Goal: Task Accomplishment & Management: Manage account settings

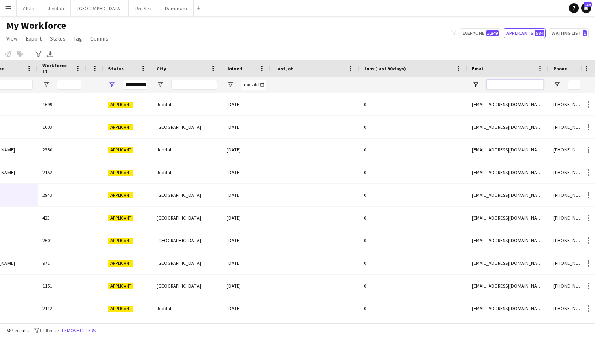
click at [508, 83] on input "Email Filter Input" at bounding box center [515, 85] width 57 height 10
paste input "**********"
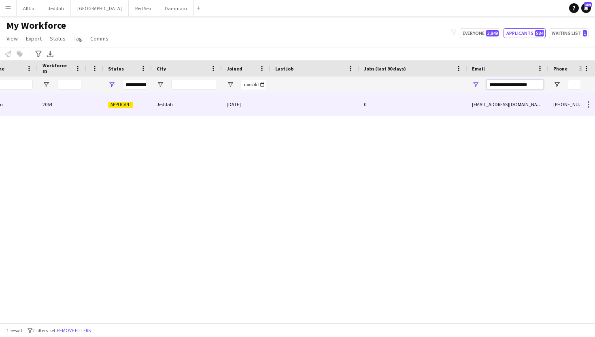
type input "**********"
click at [293, 105] on div at bounding box center [315, 104] width 89 height 22
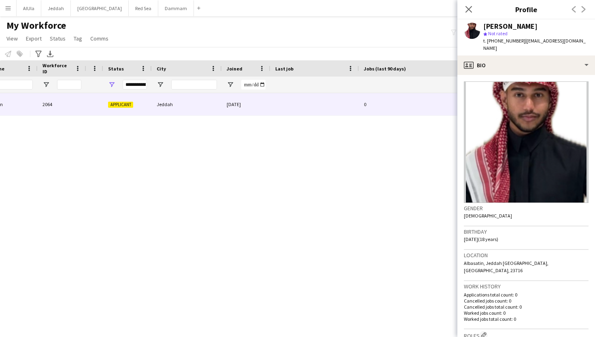
click at [529, 75] on app-crew-profile-bio "Gender [DEMOGRAPHIC_DATA] Birthday [DEMOGRAPHIC_DATA] (18 years) Location [GEOG…" at bounding box center [527, 206] width 138 height 262
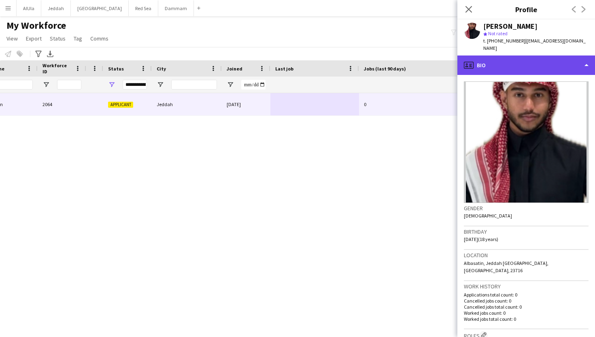
click at [525, 59] on div "profile Bio" at bounding box center [527, 64] width 138 height 19
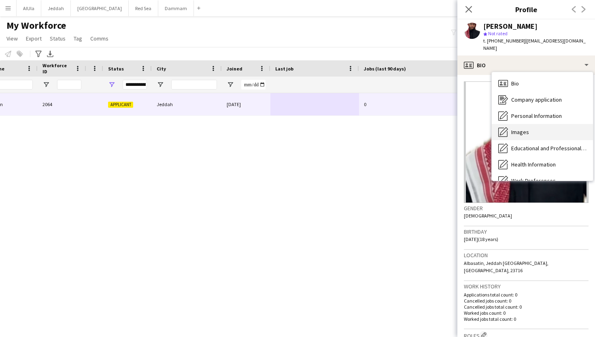
click at [528, 128] on span "Images" at bounding box center [521, 131] width 18 height 7
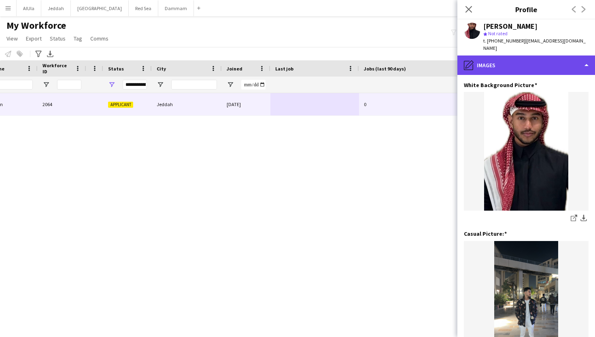
click at [503, 60] on div "pencil4 Images" at bounding box center [527, 64] width 138 height 19
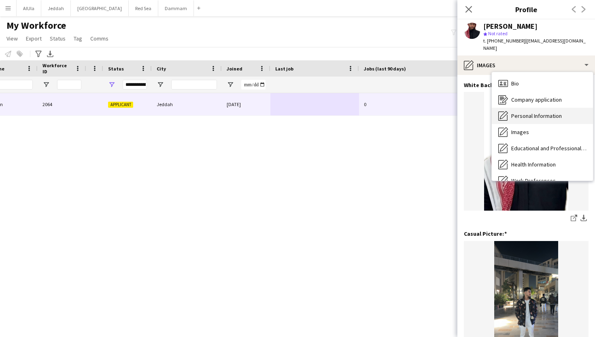
click at [518, 112] on span "Personal Information" at bounding box center [537, 115] width 51 height 7
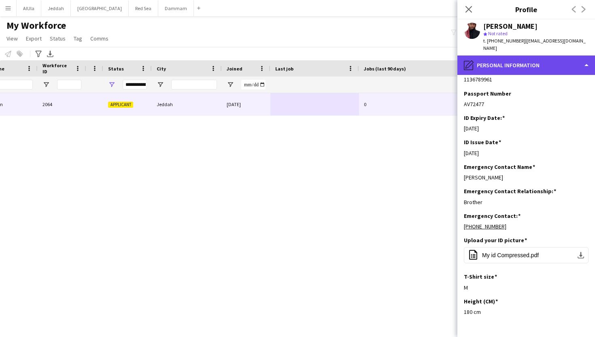
click at [503, 55] on div "pencil4 Personal Information" at bounding box center [527, 64] width 138 height 19
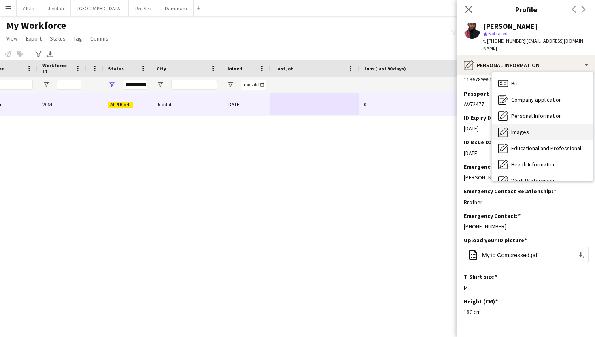
click at [516, 128] on span "Images" at bounding box center [521, 131] width 18 height 7
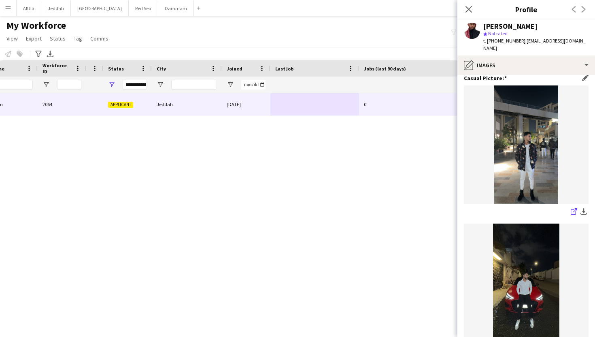
click at [571, 209] on icon at bounding box center [573, 211] width 5 height 5
click at [471, 9] on icon "Close pop-in" at bounding box center [469, 9] width 8 height 8
